Goal: Use online tool/utility

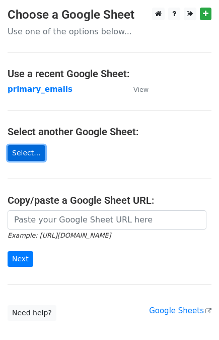
click at [22, 151] on link "Select..." at bounding box center [27, 153] width 38 height 16
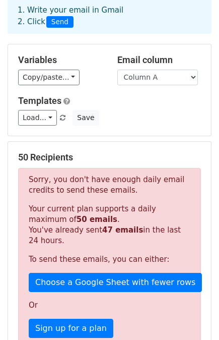
scroll to position [101, 0]
